Goal: Check status

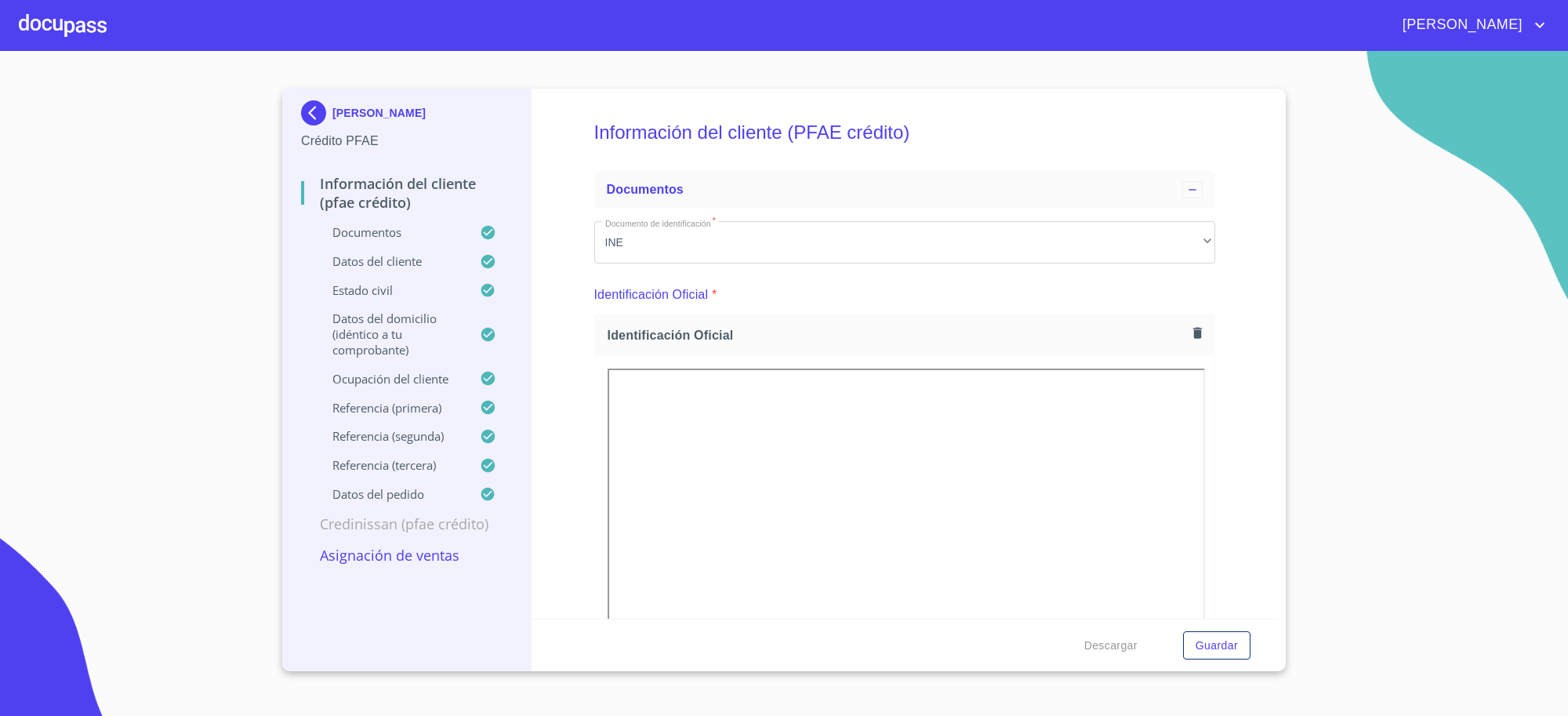
scroll to position [5030, 0]
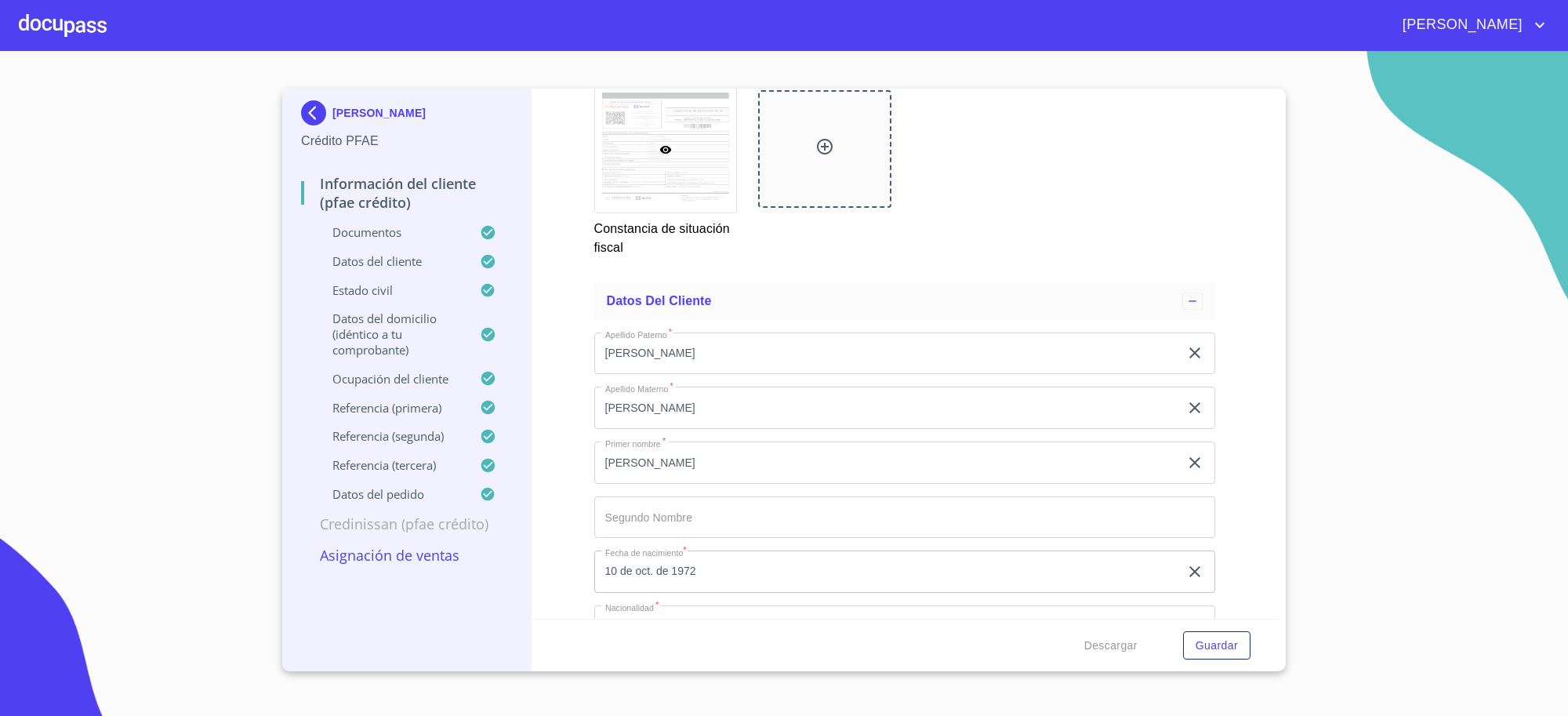
click at [305, 117] on img at bounding box center [317, 112] width 32 height 25
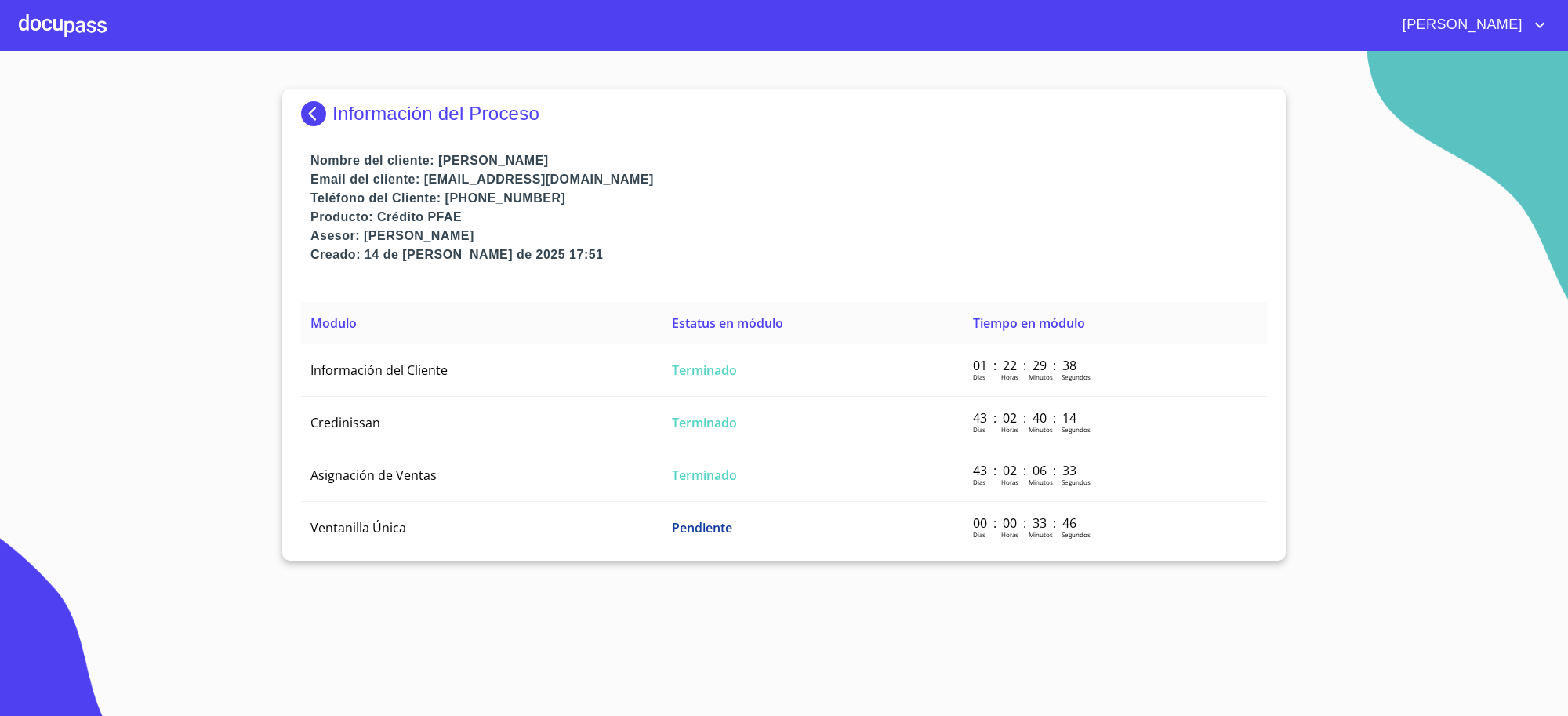
click at [308, 107] on img at bounding box center [317, 113] width 32 height 25
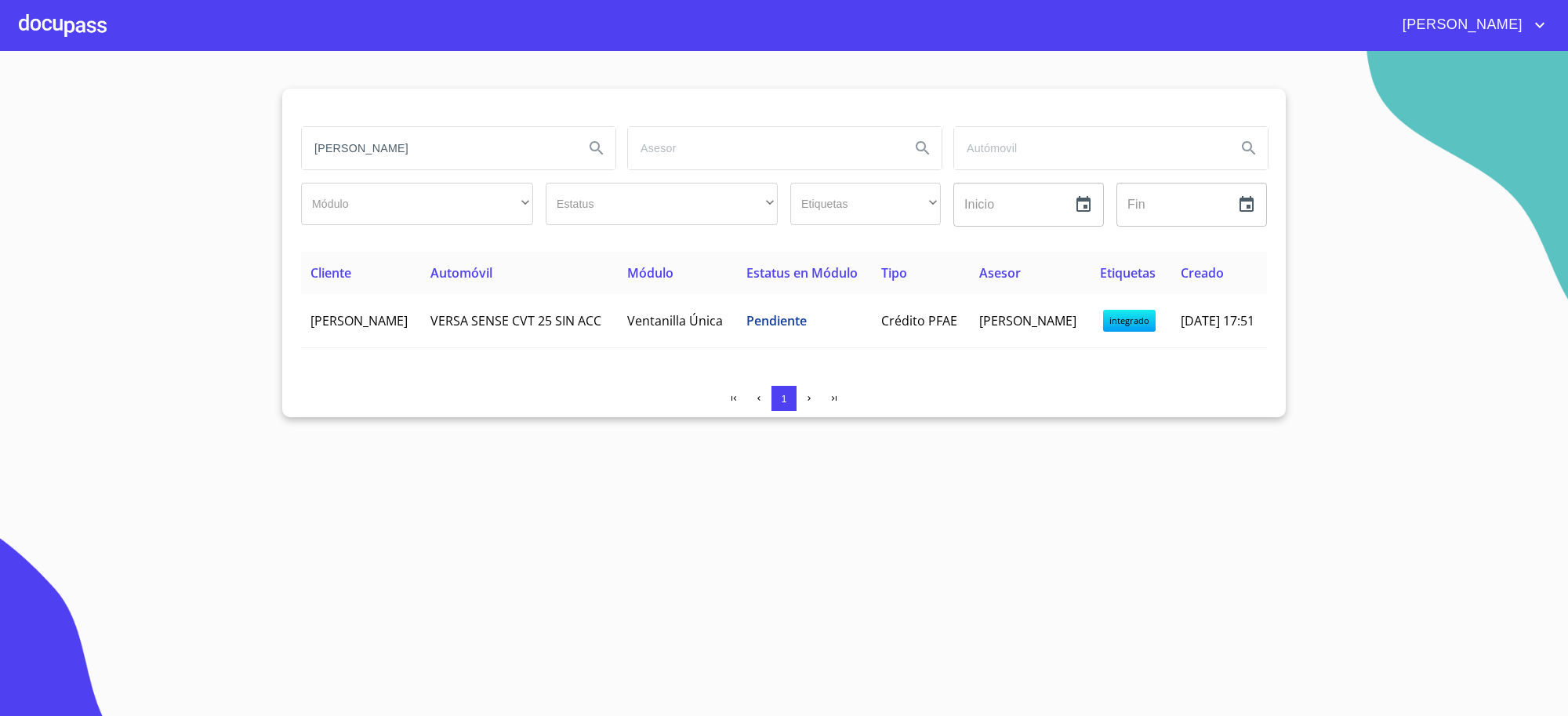
click at [481, 155] on input "[PERSON_NAME]" at bounding box center [436, 147] width 269 height 42
type input "[PERSON_NAME]"
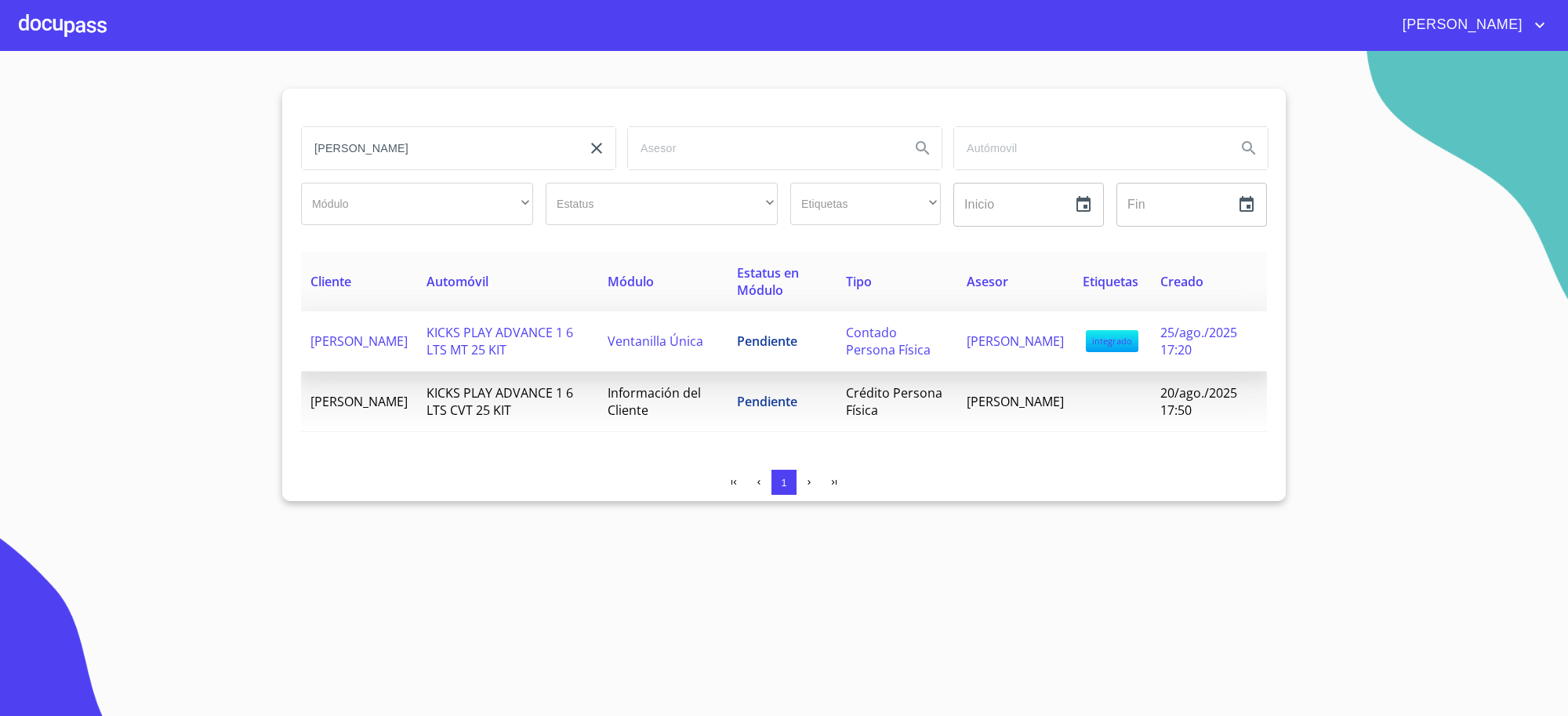
click at [619, 358] on td "Ventanilla Única" at bounding box center [662, 341] width 128 height 61
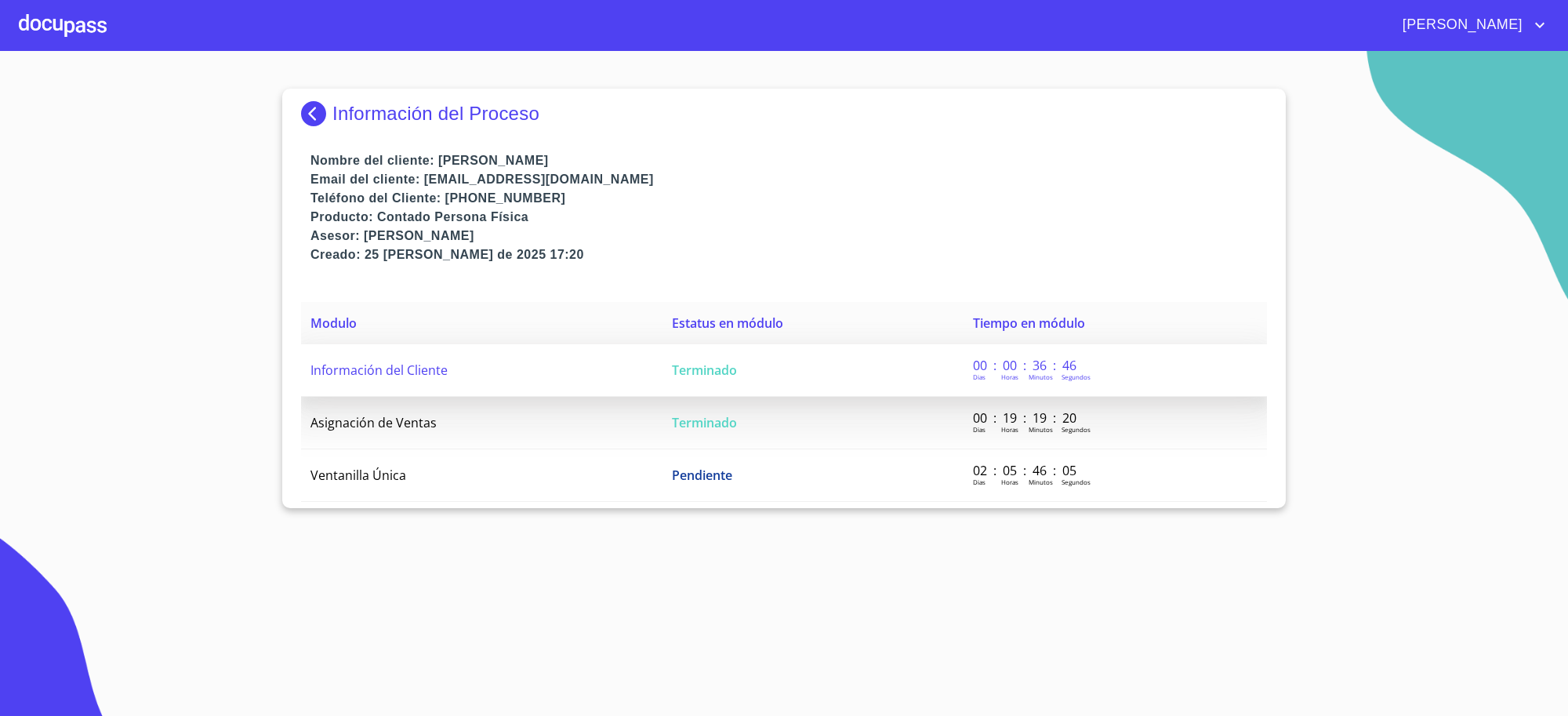
click at [708, 374] on span "Terminado" at bounding box center [704, 370] width 65 height 17
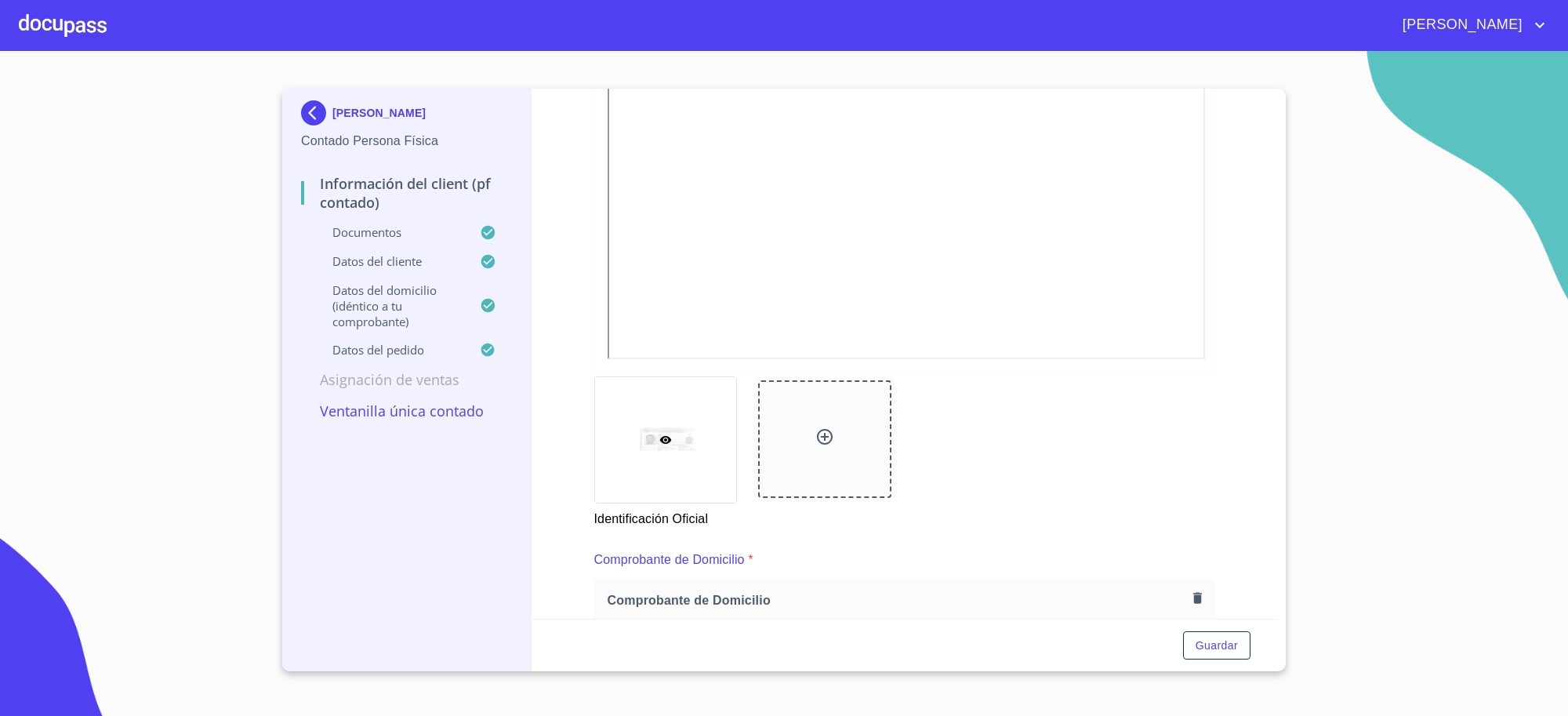
scroll to position [457, 0]
